Goal: Complete application form

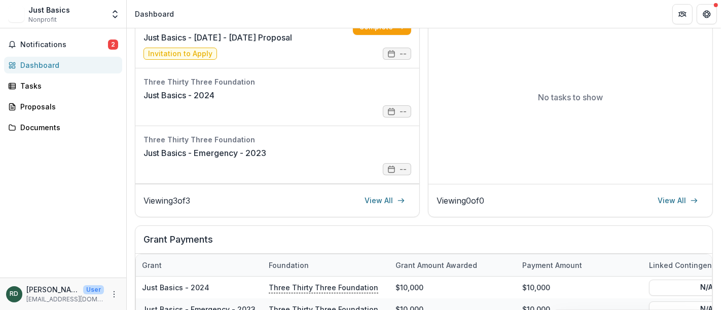
scroll to position [24, 0]
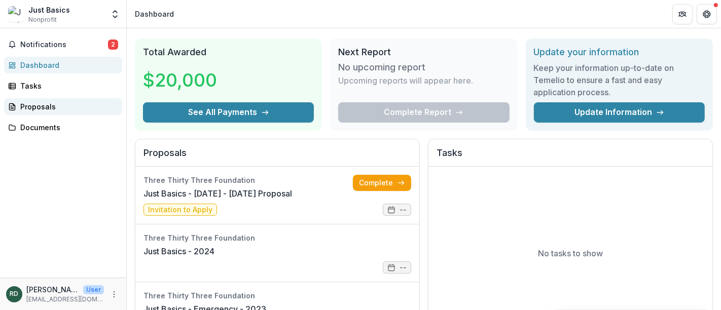
click at [46, 105] on div "Proposals" at bounding box center [67, 106] width 94 height 11
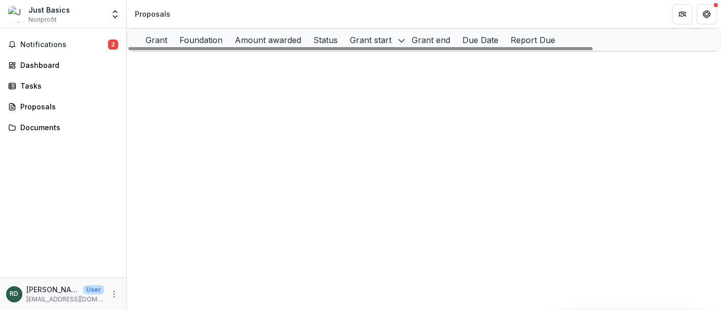
click at [141, 110] on icon "Grant 5b8f2069-e87d-43c2-b1d4-0aa322aecd15" at bounding box center [137, 106] width 8 height 8
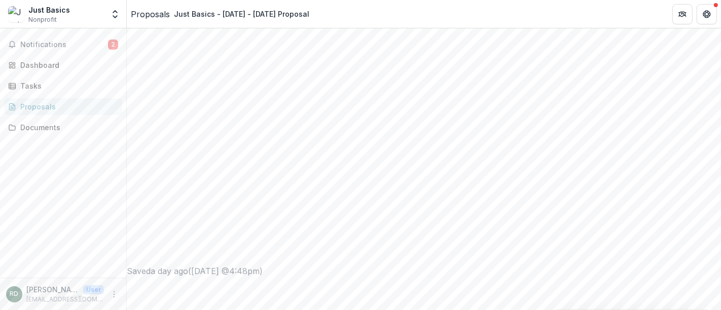
scroll to position [450, 0]
type input "*"
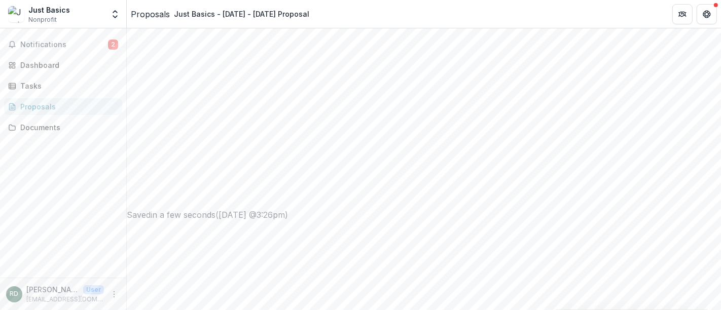
type input "*"
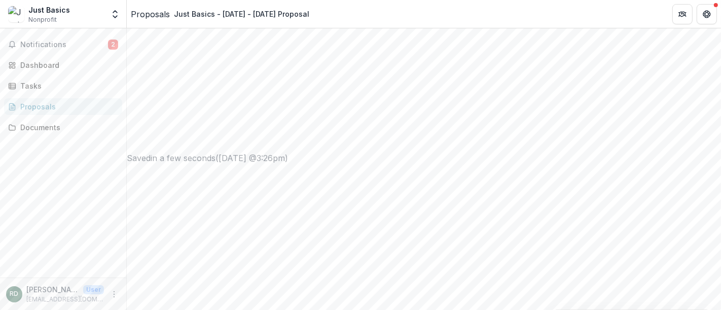
scroll to position [563, 0]
type input "**********"
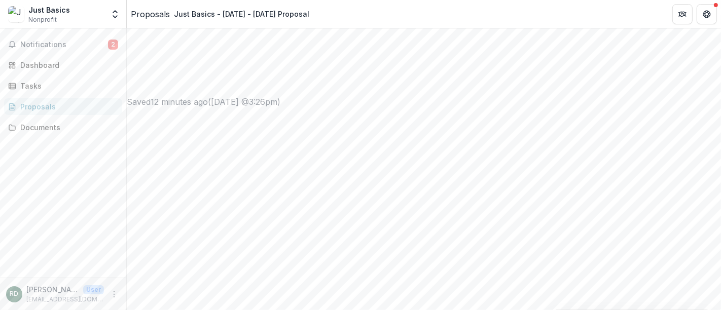
scroll to position [0, 57]
